Goal: Information Seeking & Learning: Learn about a topic

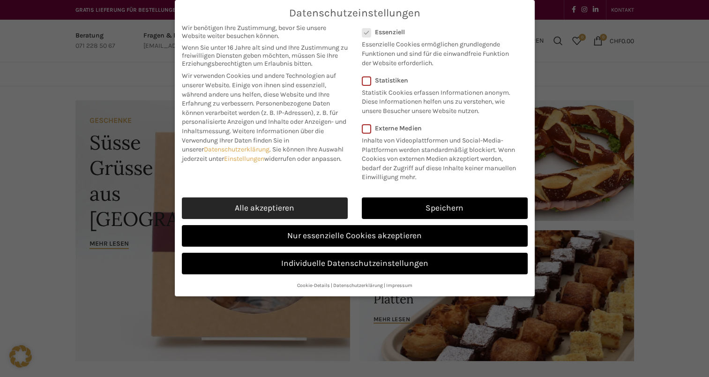
click at [309, 201] on link "Alle akzeptieren" at bounding box center [265, 208] width 166 height 22
checkbox input "true"
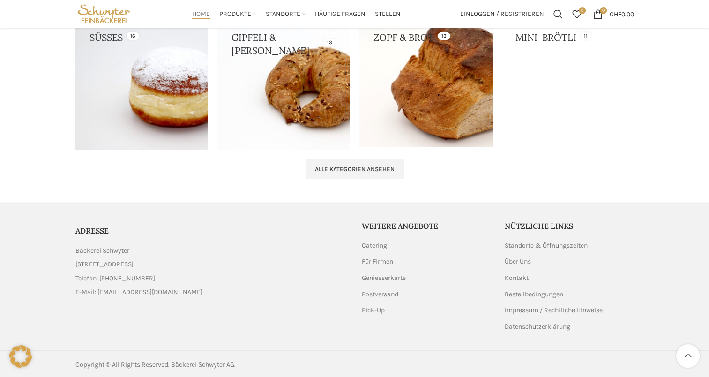
scroll to position [997, 0]
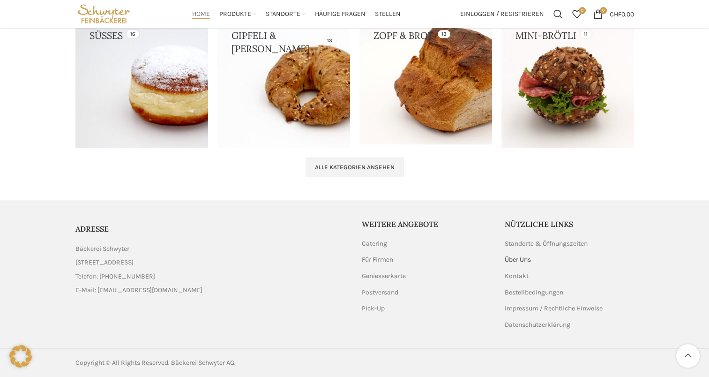
click at [527, 260] on link "Über Uns" at bounding box center [518, 259] width 27 height 9
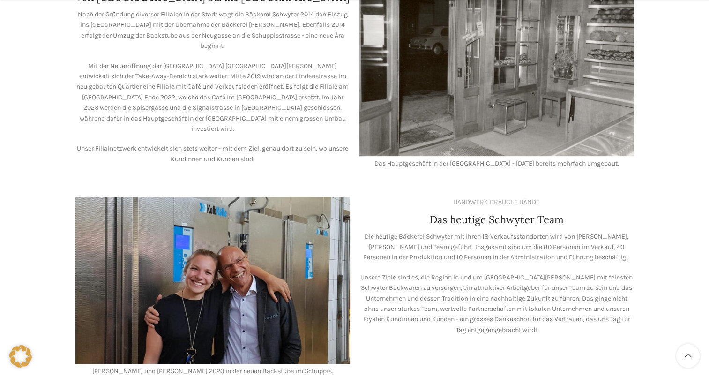
scroll to position [703, 0]
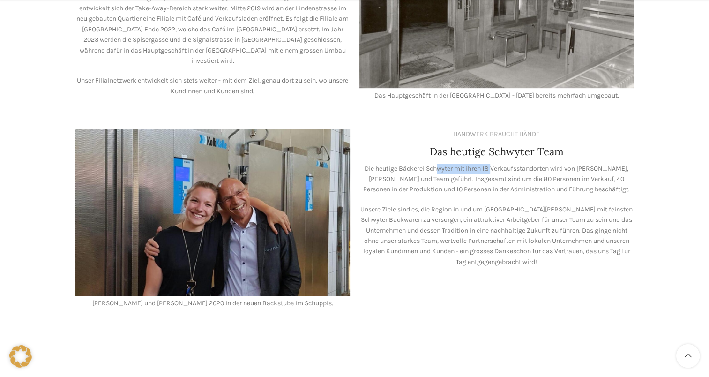
drag, startPoint x: 435, startPoint y: 158, endPoint x: 490, endPoint y: 158, distance: 54.8
click at [490, 163] on p "Die heutige Bäckerei Schwyter mit ihren 18 Verkaufsstandorten wird von [PERSON_…" at bounding box center [496, 178] width 275 height 31
drag, startPoint x: 490, startPoint y: 158, endPoint x: 534, endPoint y: 171, distance: 46.3
click at [534, 171] on p "Die heutige Bäckerei Schwyter mit ihren 18 Verkaufsstandorten wird von [PERSON_…" at bounding box center [496, 178] width 275 height 31
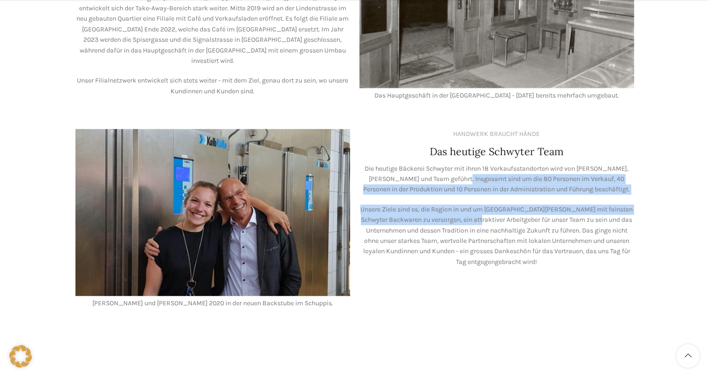
drag, startPoint x: 455, startPoint y: 166, endPoint x: 476, endPoint y: 208, distance: 46.7
click at [476, 208] on div "Die heutige Bäckerei Schwyter mit ihren 18 Verkaufsstandorten wird von [PERSON_…" at bounding box center [496, 215] width 275 height 104
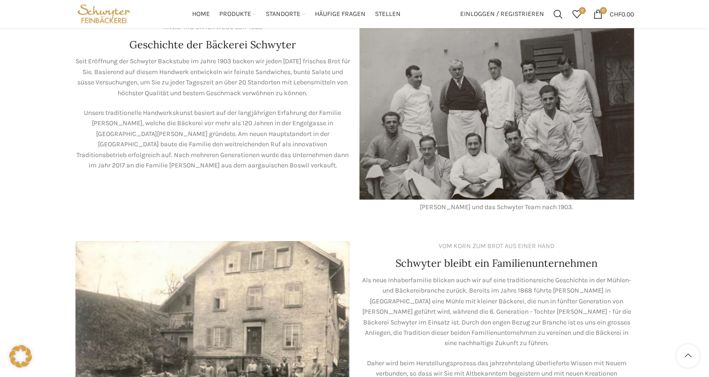
scroll to position [0, 0]
